Goal: Task Accomplishment & Management: Use online tool/utility

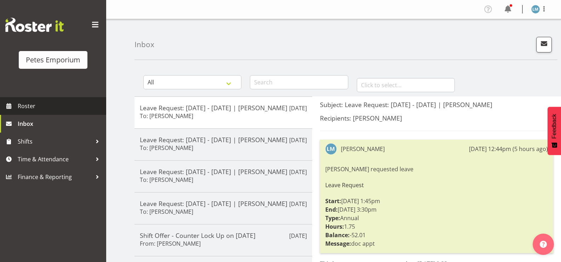
click at [50, 104] on span "Roster" at bounding box center [60, 106] width 85 height 11
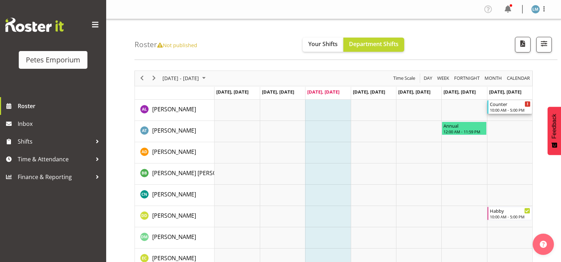
click at [515, 110] on div "10:00 AM - 5:00 PM" at bounding box center [510, 110] width 41 height 6
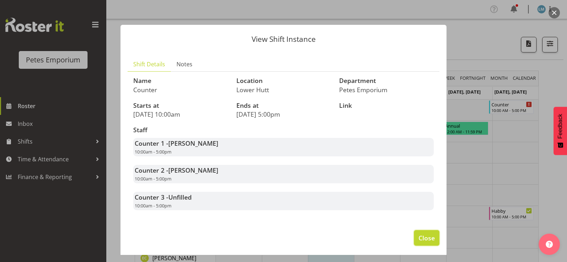
click at [421, 238] on span "Close" at bounding box center [426, 237] width 16 height 9
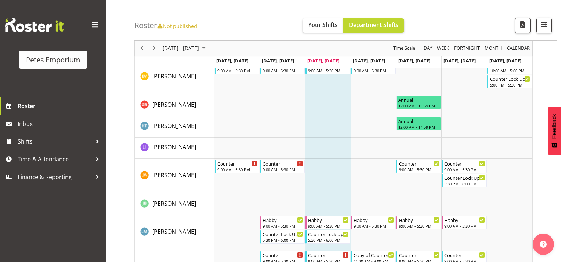
scroll to position [212, 0]
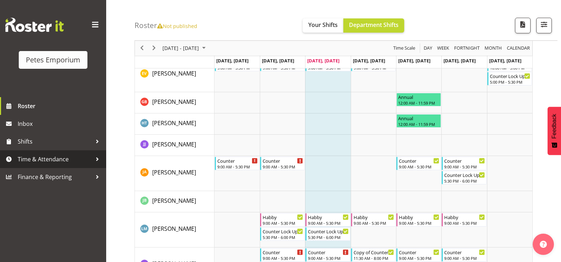
click at [65, 157] on span "Time & Attendance" at bounding box center [55, 159] width 74 height 11
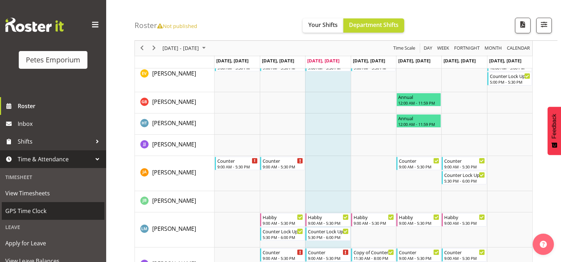
click at [39, 215] on span "GPS Time Clock" at bounding box center [53, 210] width 96 height 11
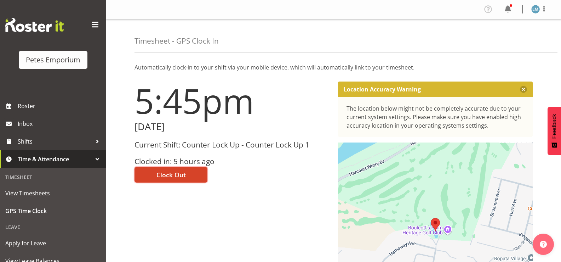
click at [178, 177] on span "Clock Out" at bounding box center [171, 174] width 29 height 9
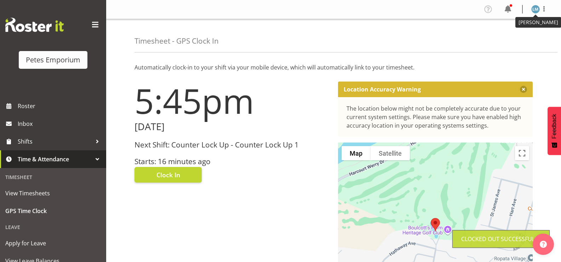
click at [539, 6] on img at bounding box center [536, 9] width 8 height 8
click at [507, 36] on link "Log Out" at bounding box center [515, 37] width 68 height 13
